Goal: Find specific page/section: Find specific page/section

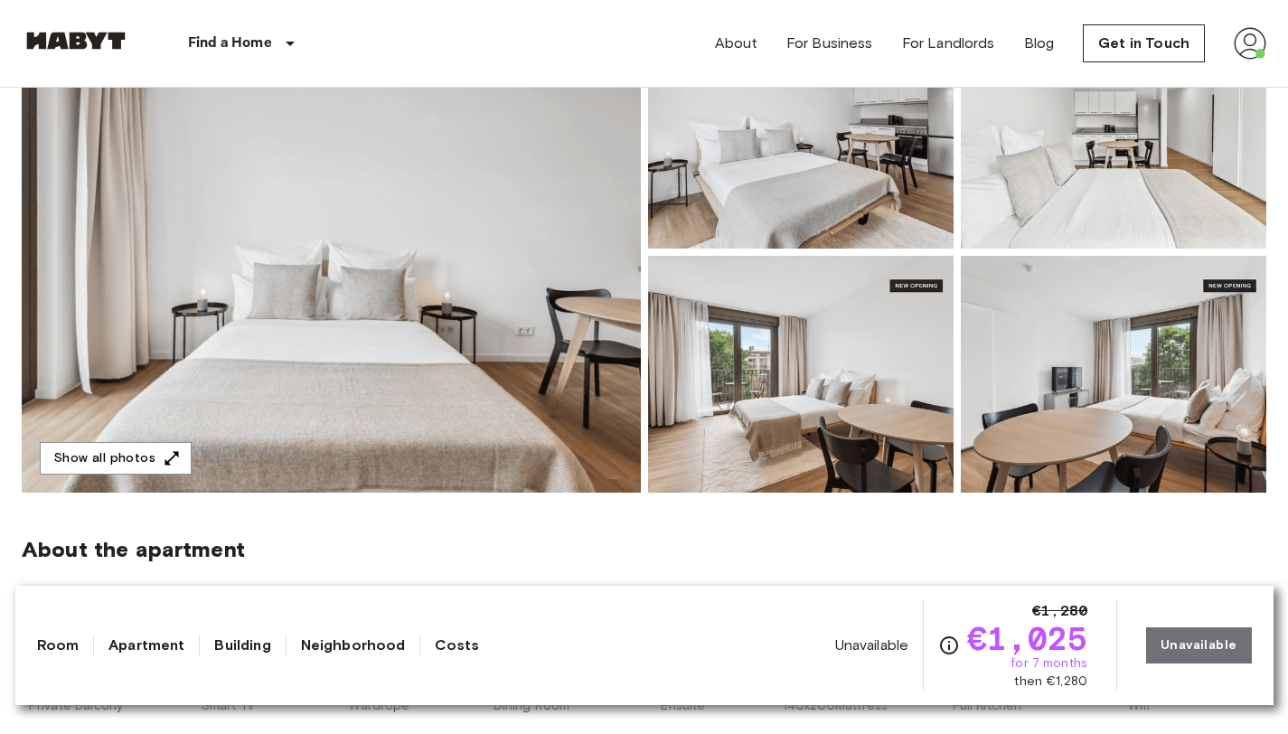
scroll to position [241, 0]
click at [449, 285] on img at bounding box center [331, 251] width 619 height 481
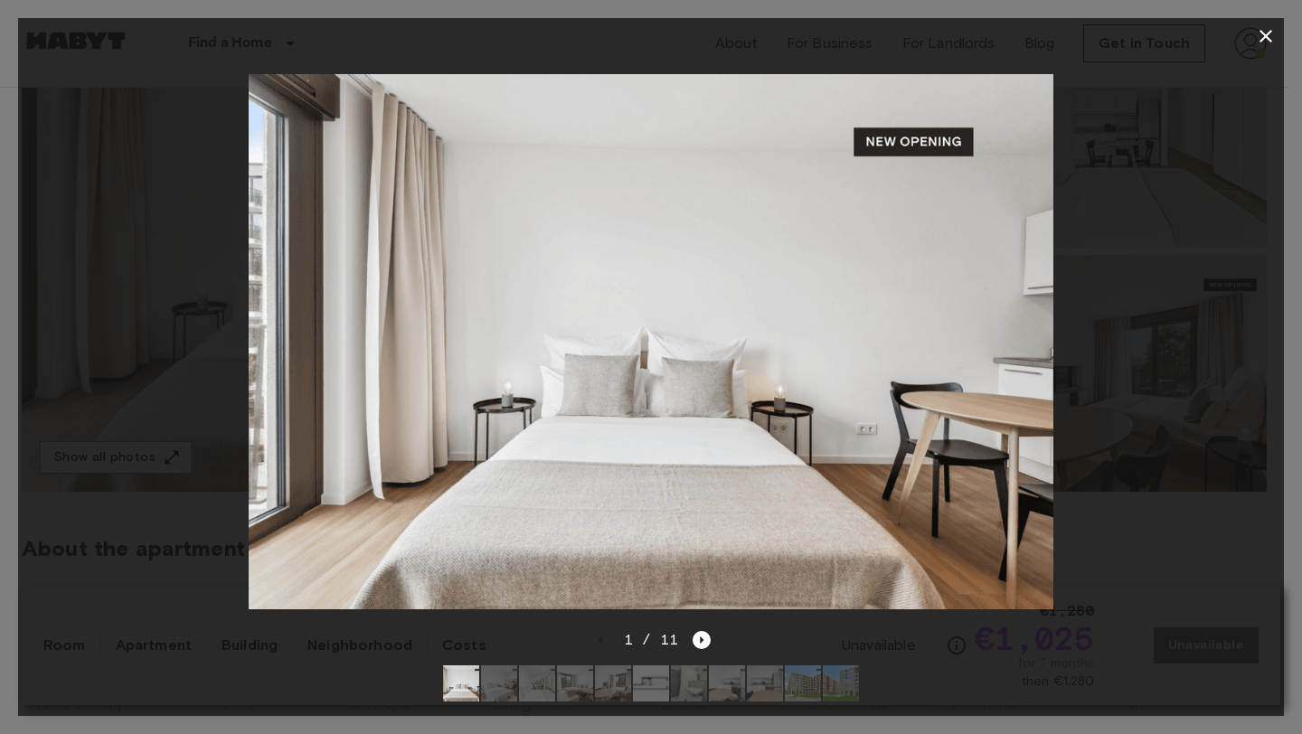
click at [575, 671] on img at bounding box center [575, 683] width 36 height 36
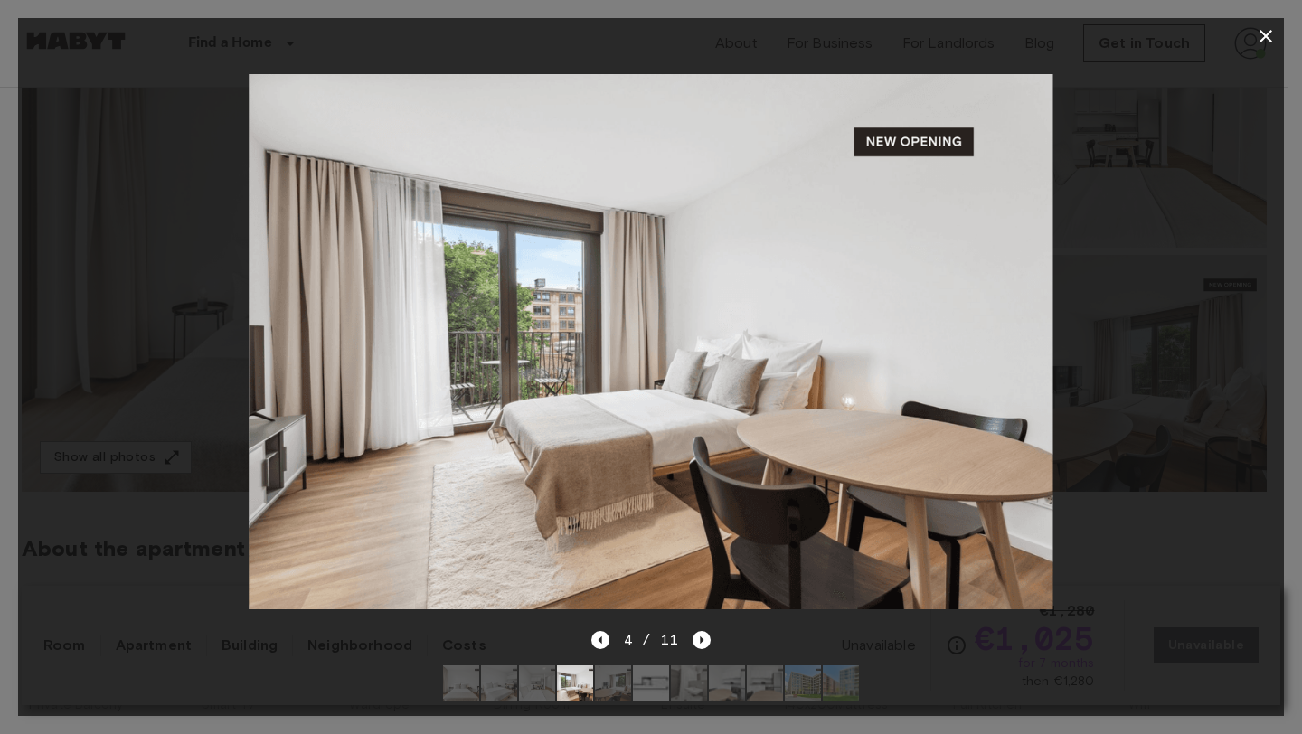
click at [608, 676] on img at bounding box center [613, 683] width 36 height 36
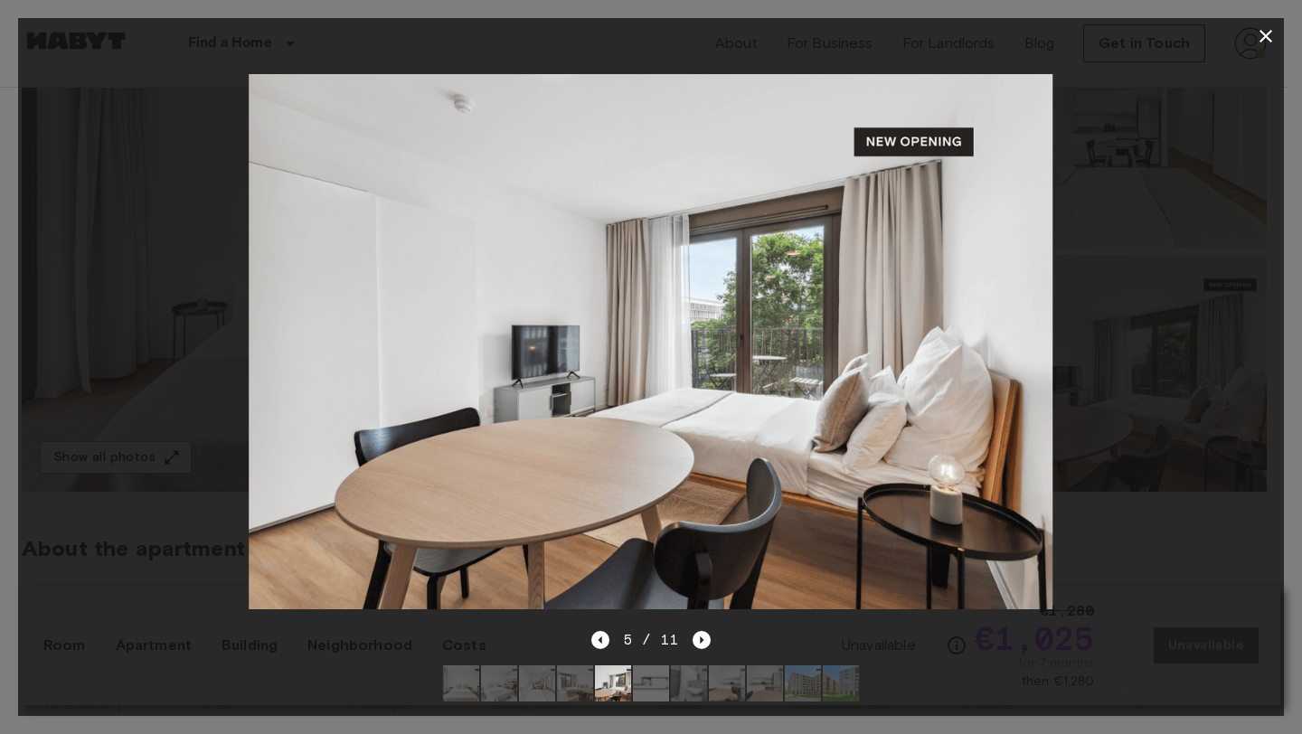
click at [644, 677] on img at bounding box center [651, 683] width 36 height 36
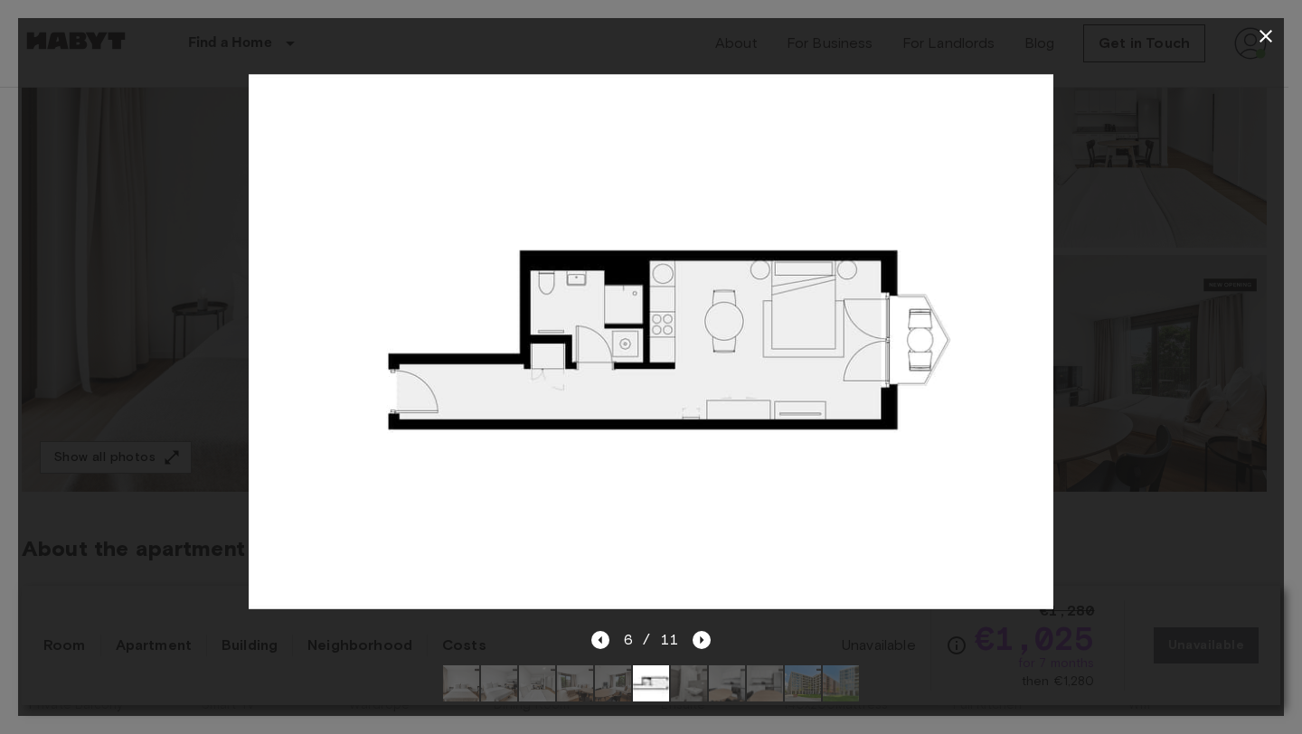
click at [691, 682] on img at bounding box center [689, 683] width 36 height 36
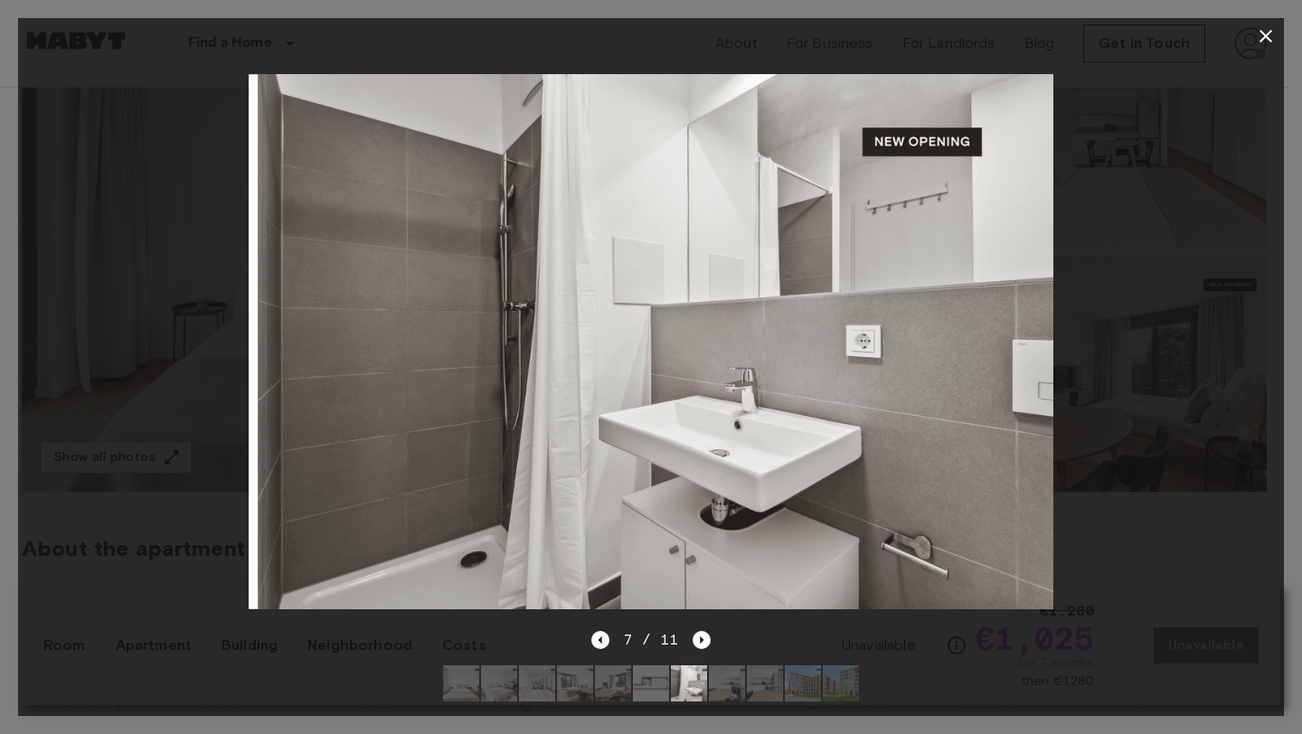
click at [720, 680] on img at bounding box center [727, 683] width 36 height 36
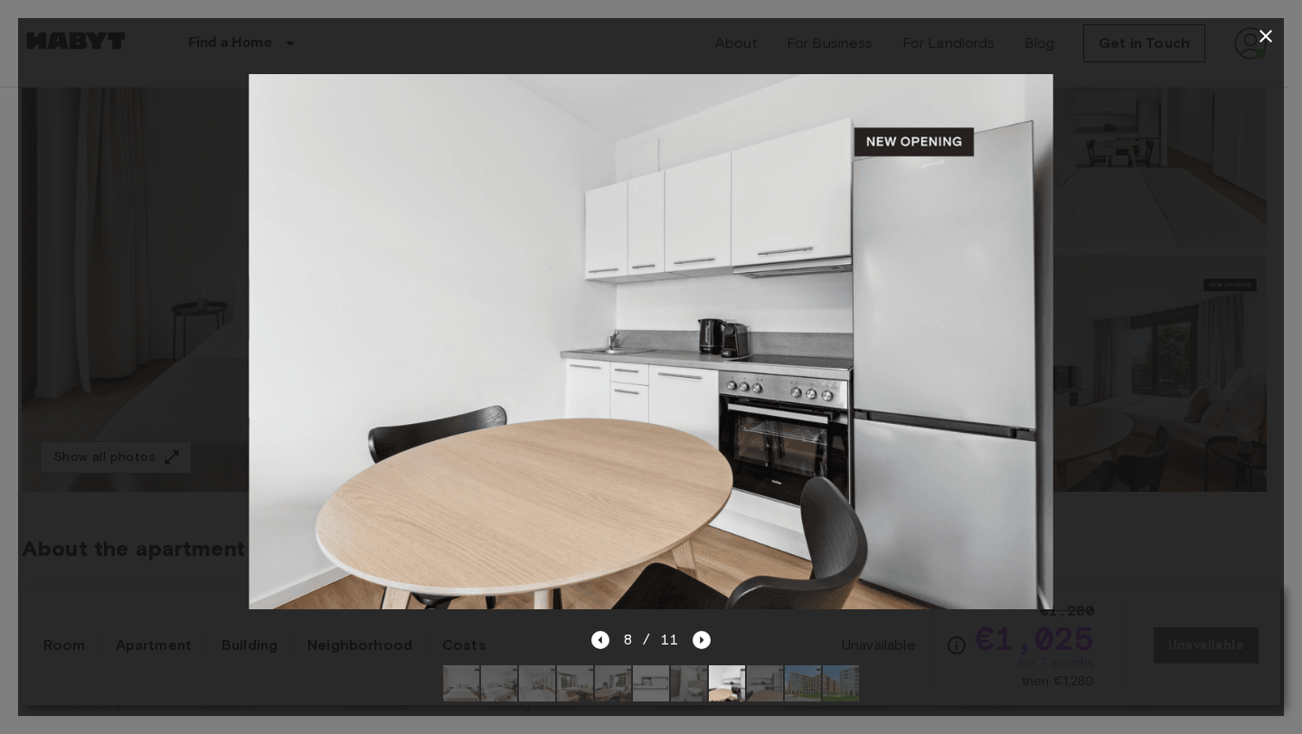
click at [766, 680] on img at bounding box center [765, 683] width 36 height 36
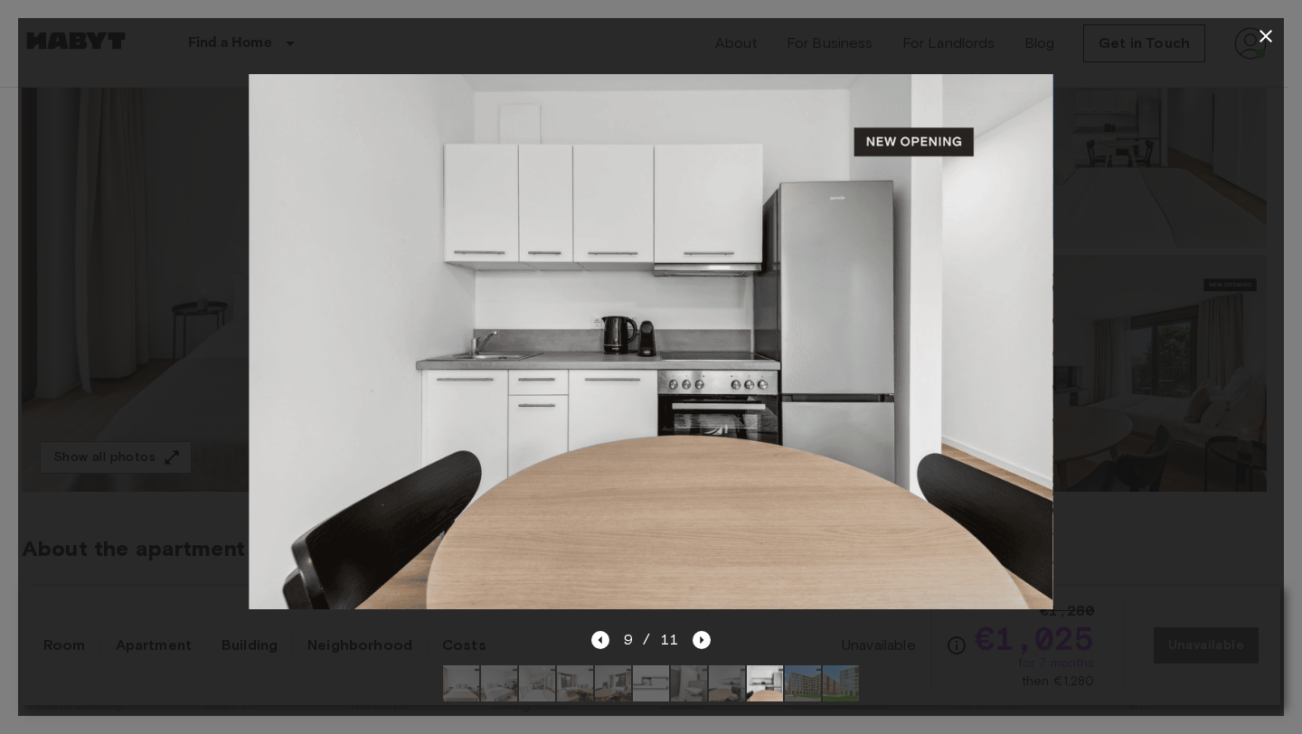
click at [615, 672] on img at bounding box center [613, 683] width 36 height 36
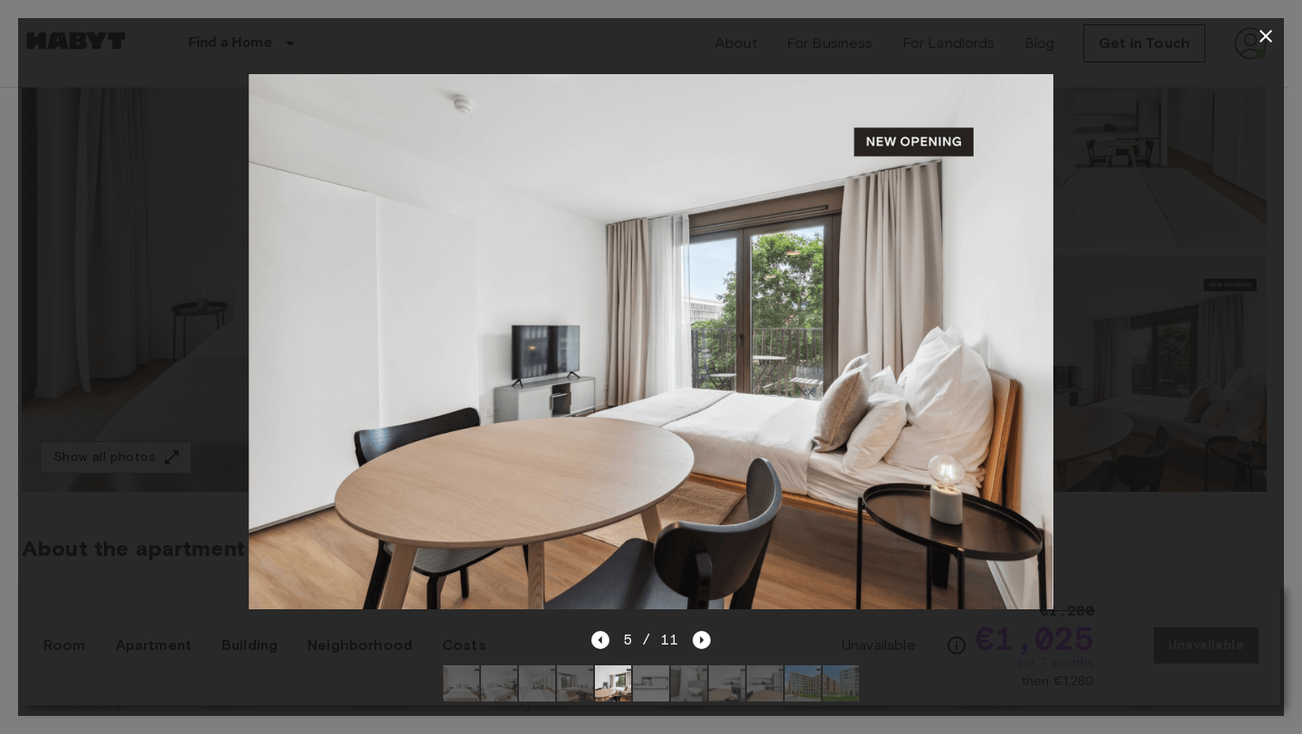
click at [571, 671] on img at bounding box center [575, 683] width 36 height 36
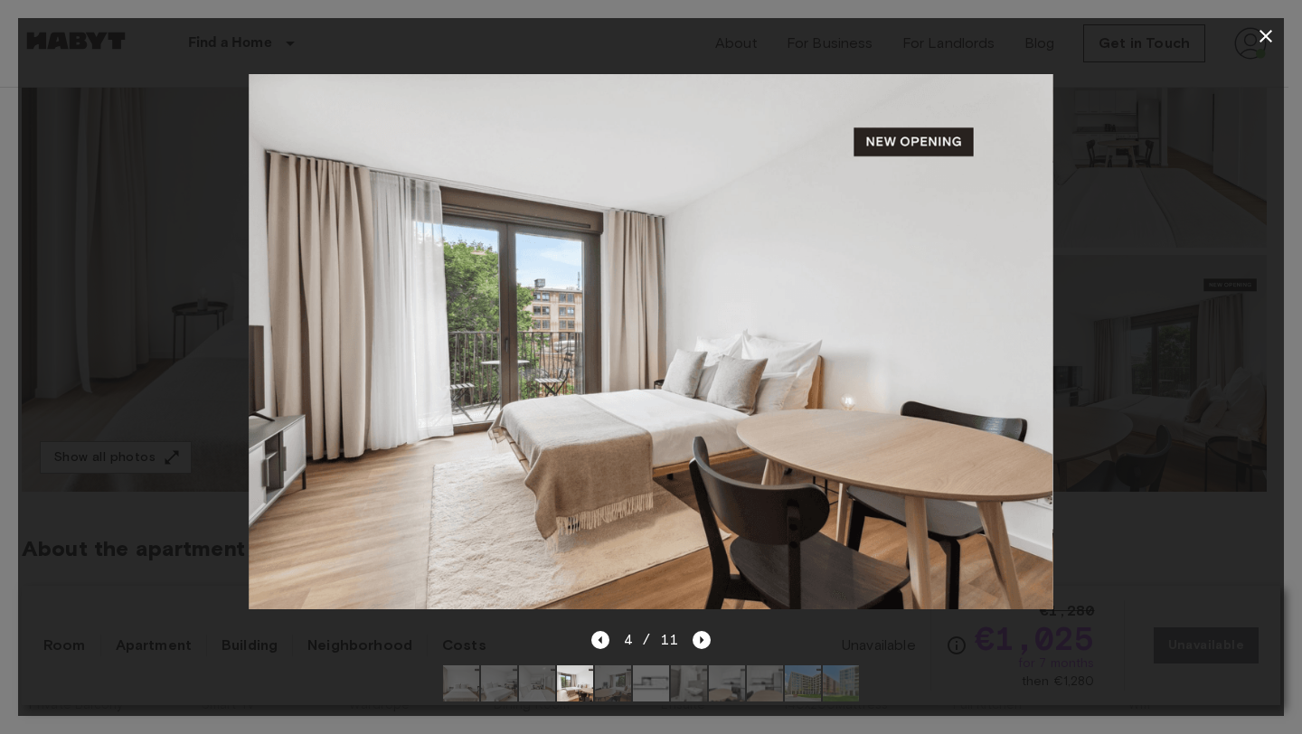
click at [533, 670] on img at bounding box center [537, 683] width 36 height 36
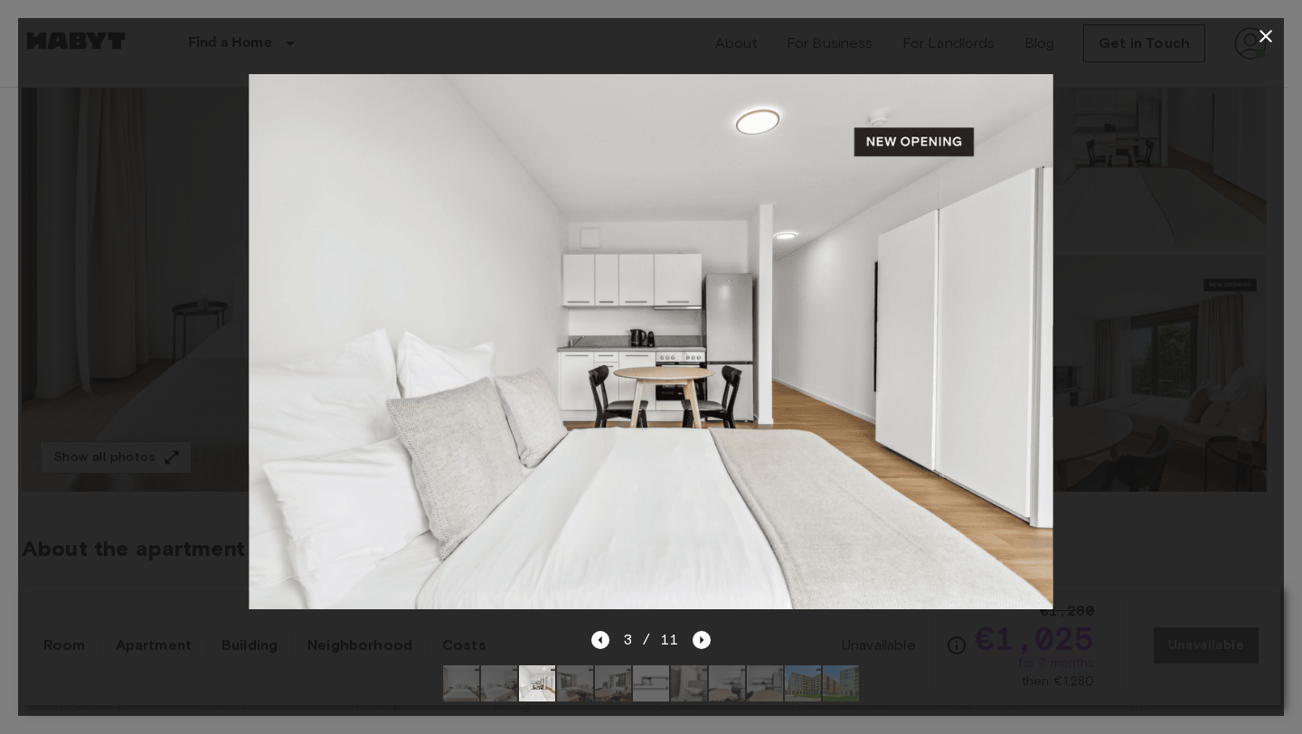
click at [511, 671] on img at bounding box center [499, 683] width 36 height 36
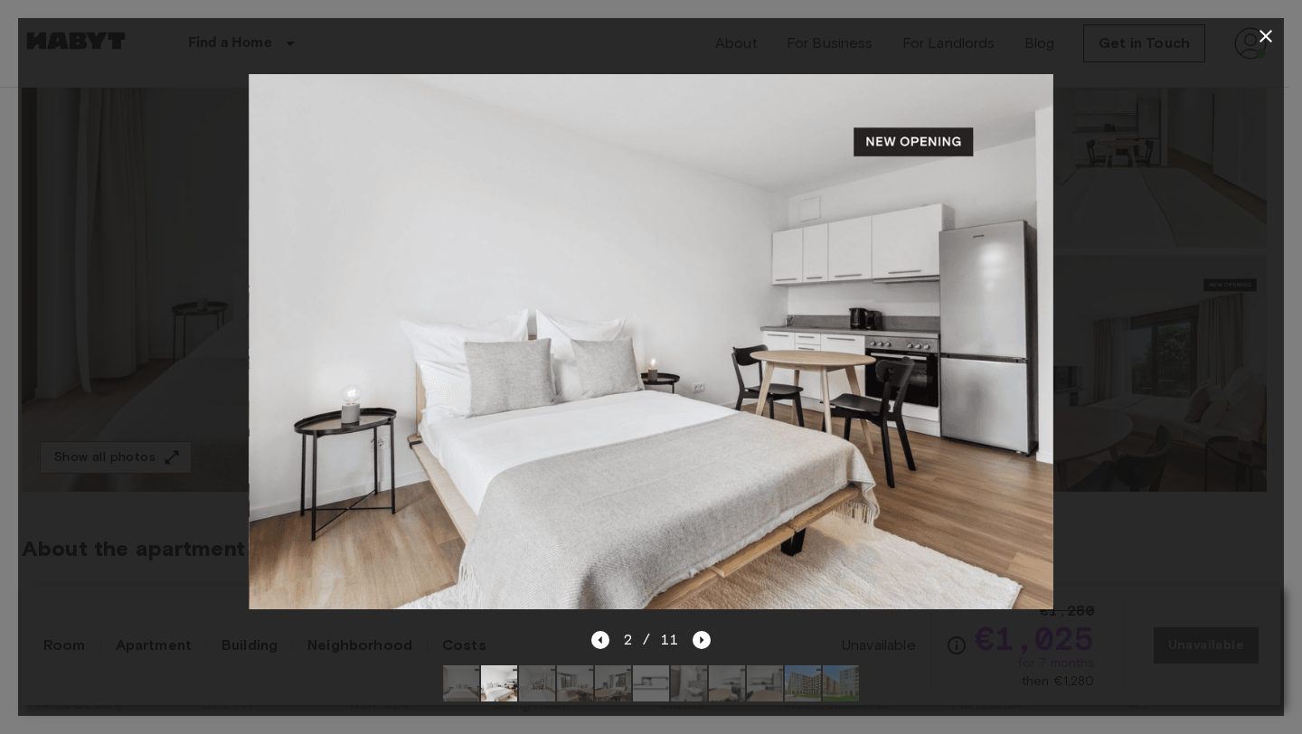
click at [470, 674] on img at bounding box center [461, 683] width 36 height 36
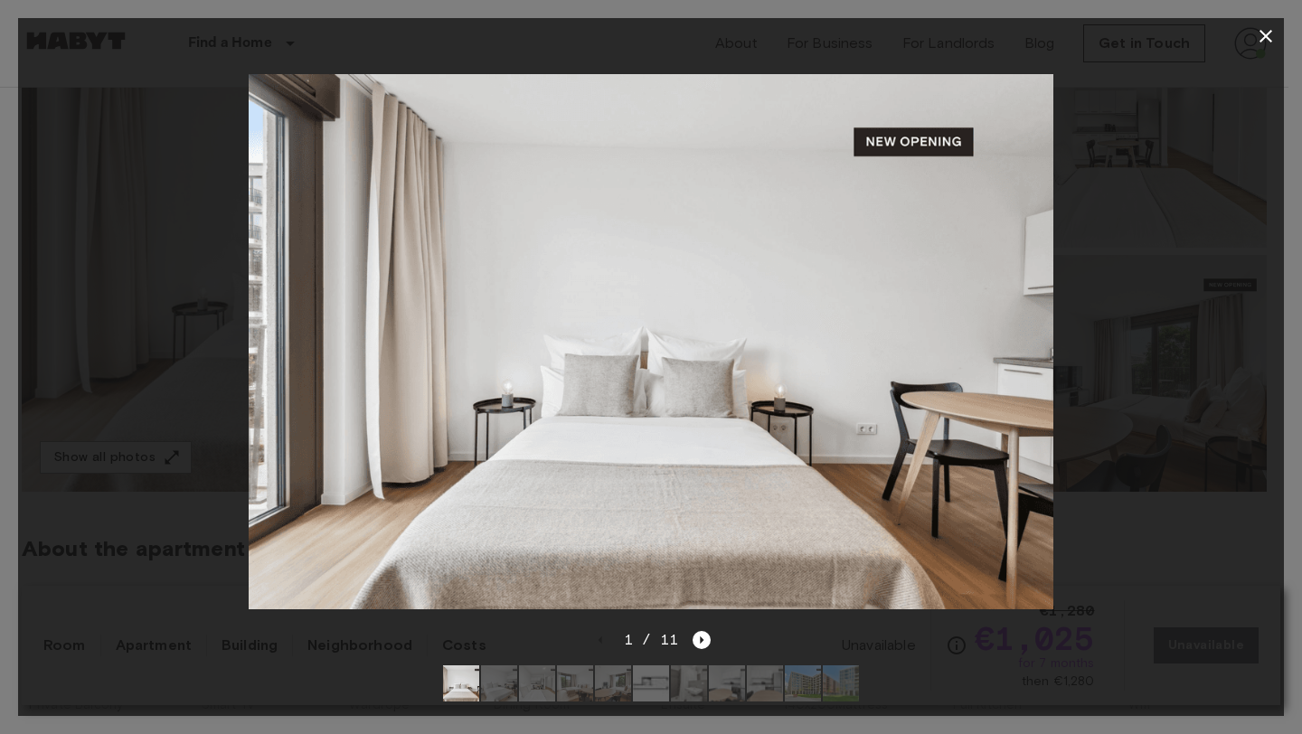
click at [1198, 447] on div at bounding box center [650, 341] width 1265 height 575
click at [1274, 33] on icon "button" at bounding box center [1266, 36] width 22 height 22
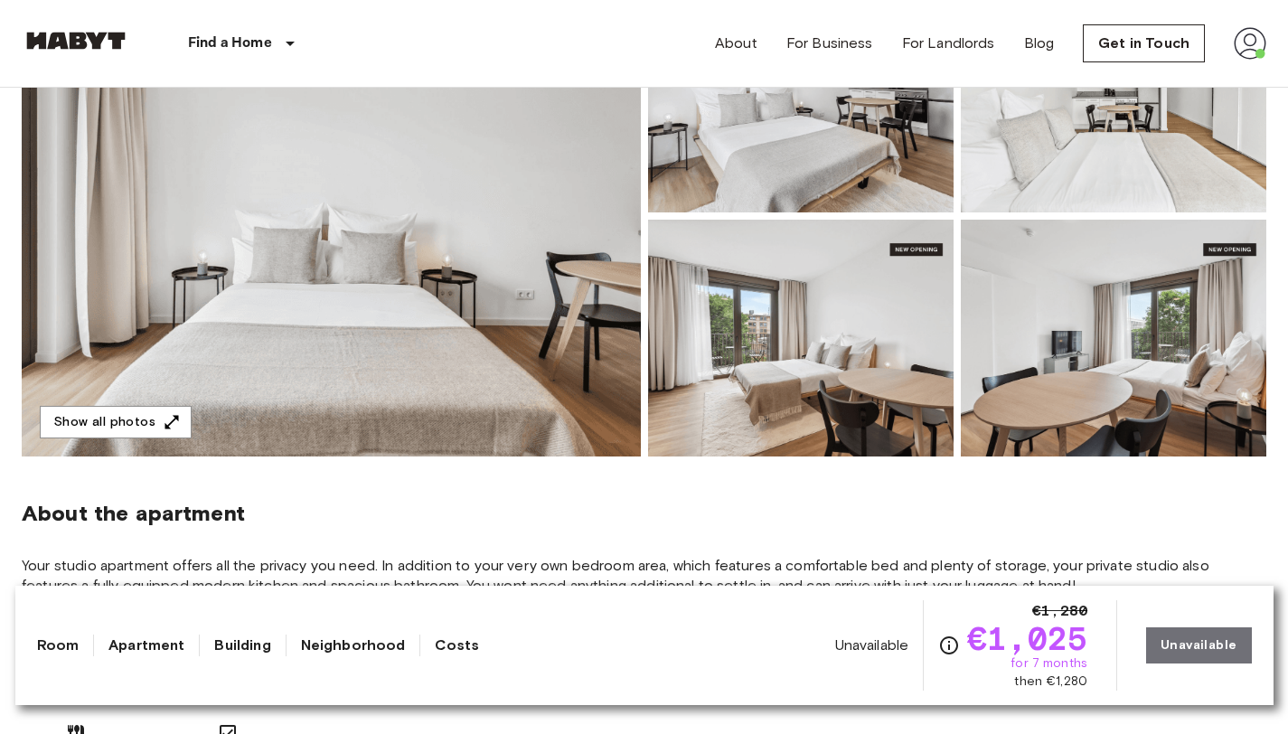
scroll to position [282, 0]
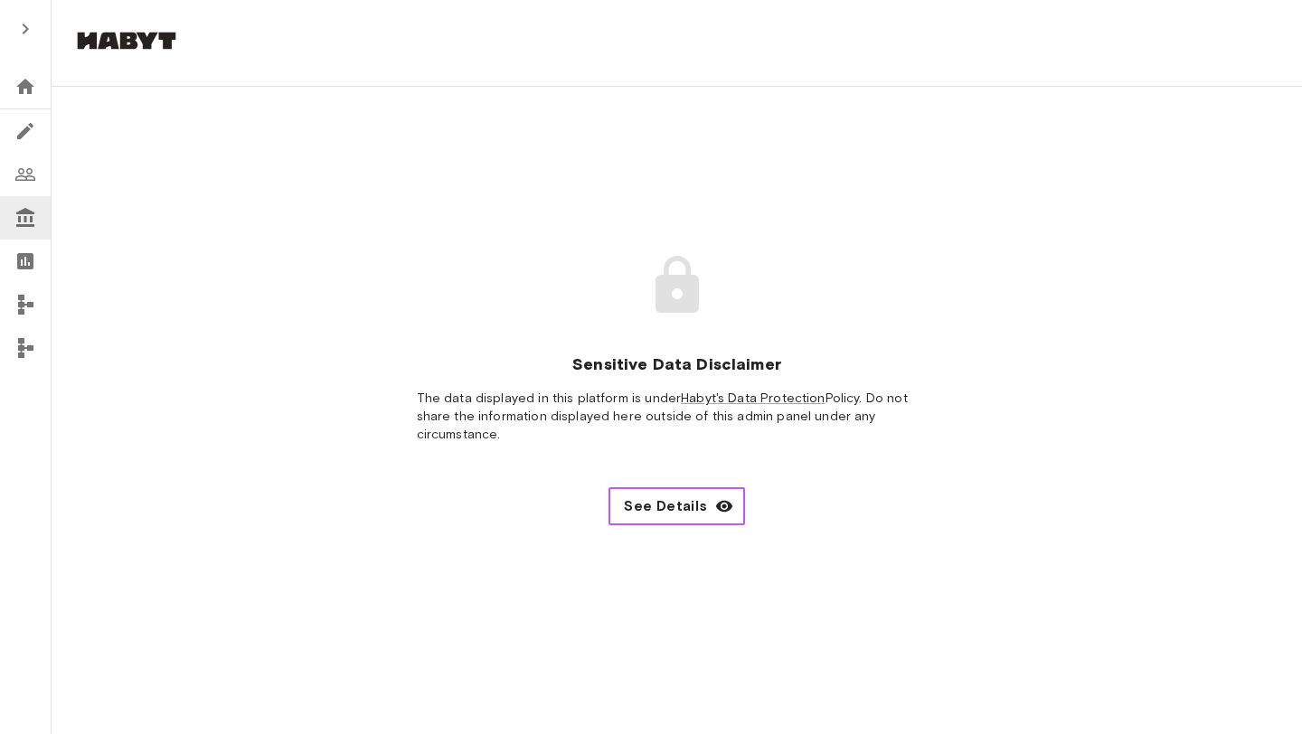
click at [709, 487] on button "See Details" at bounding box center [676, 506] width 136 height 38
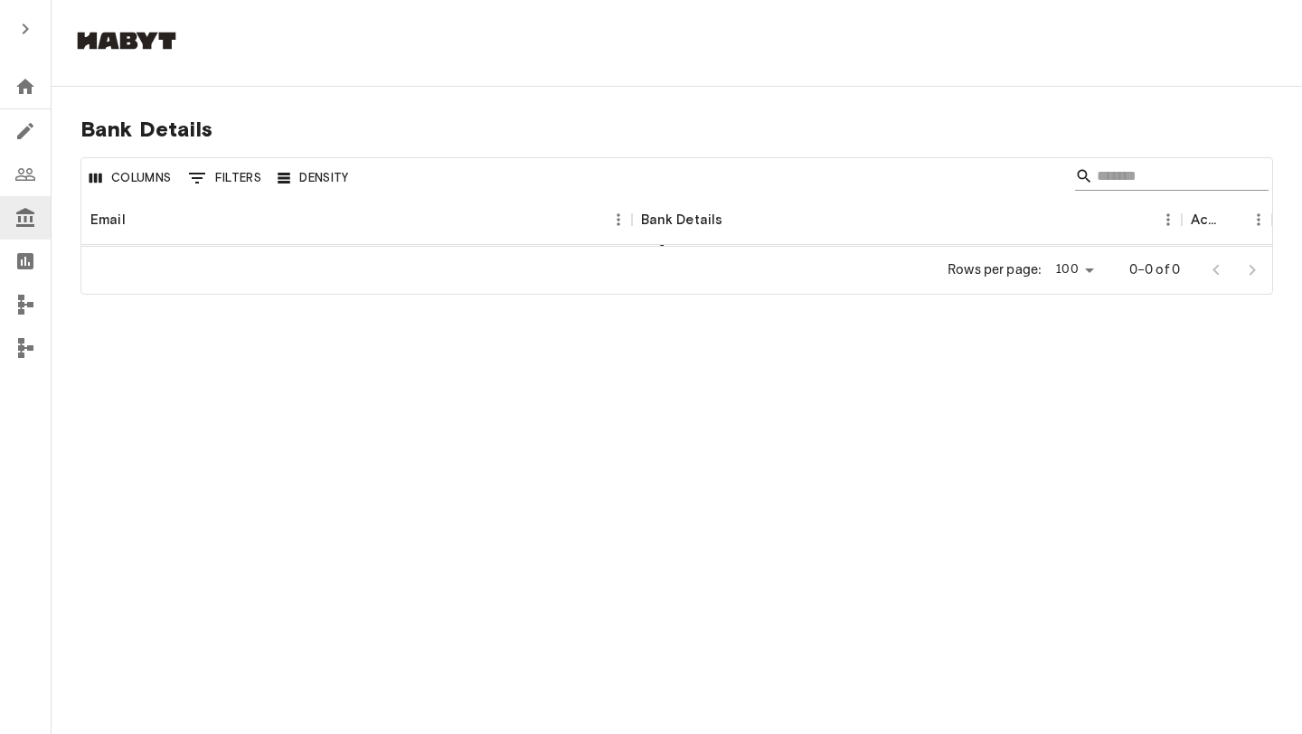
click at [1208, 180] on input "Search" at bounding box center [1168, 176] width 145 height 29
paste input "**********"
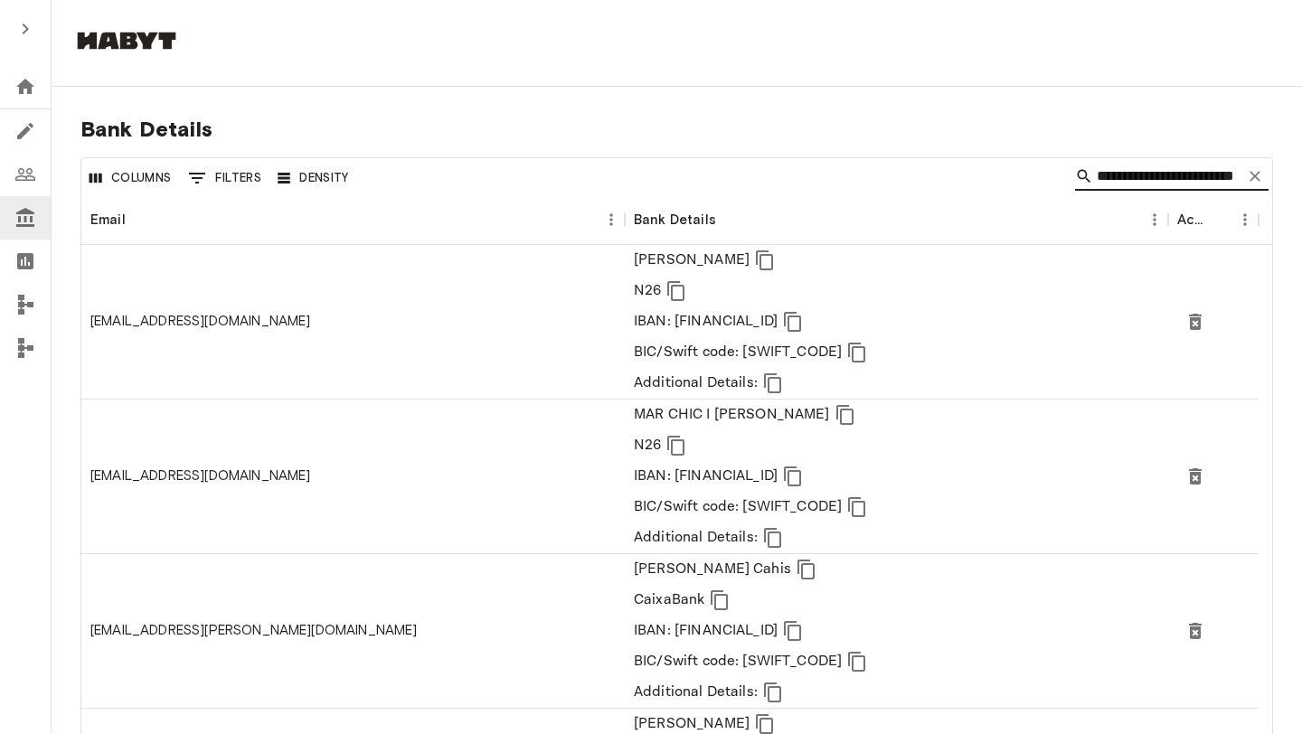
type input "**********"
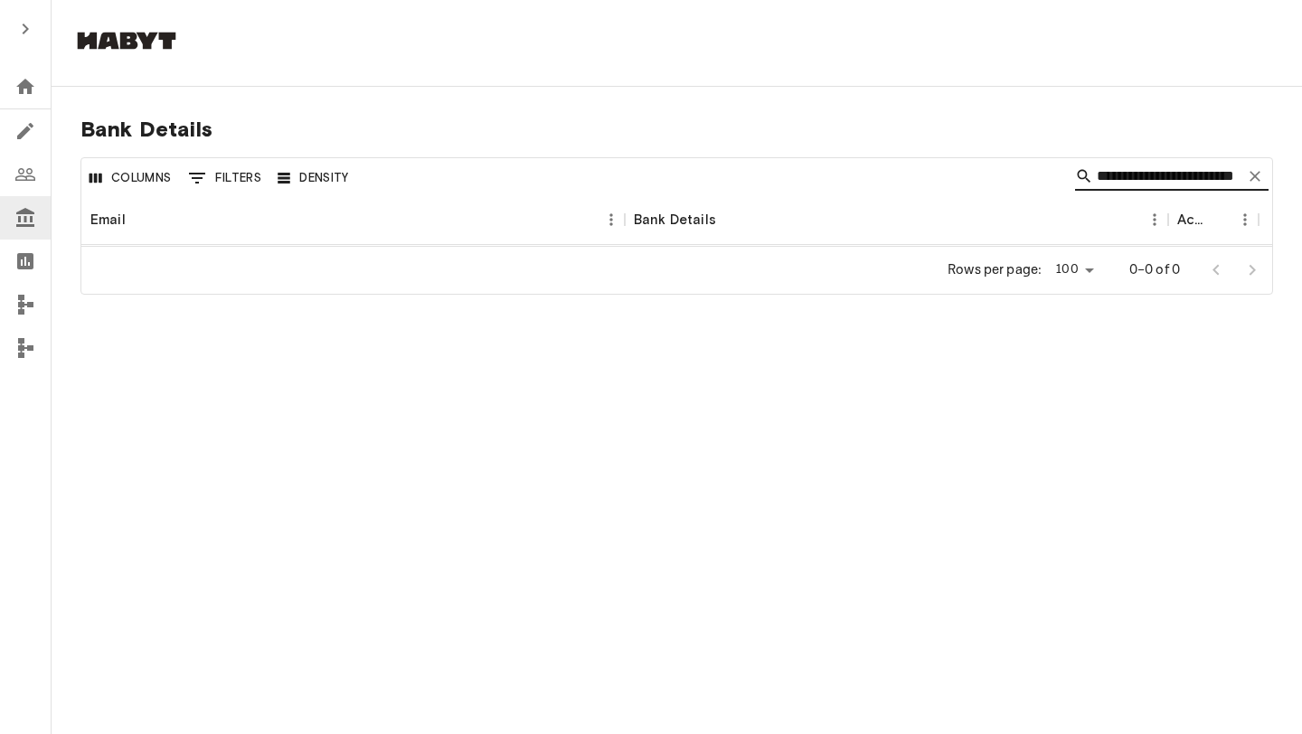
scroll to position [0, 54]
